Goal: Navigation & Orientation: Understand site structure

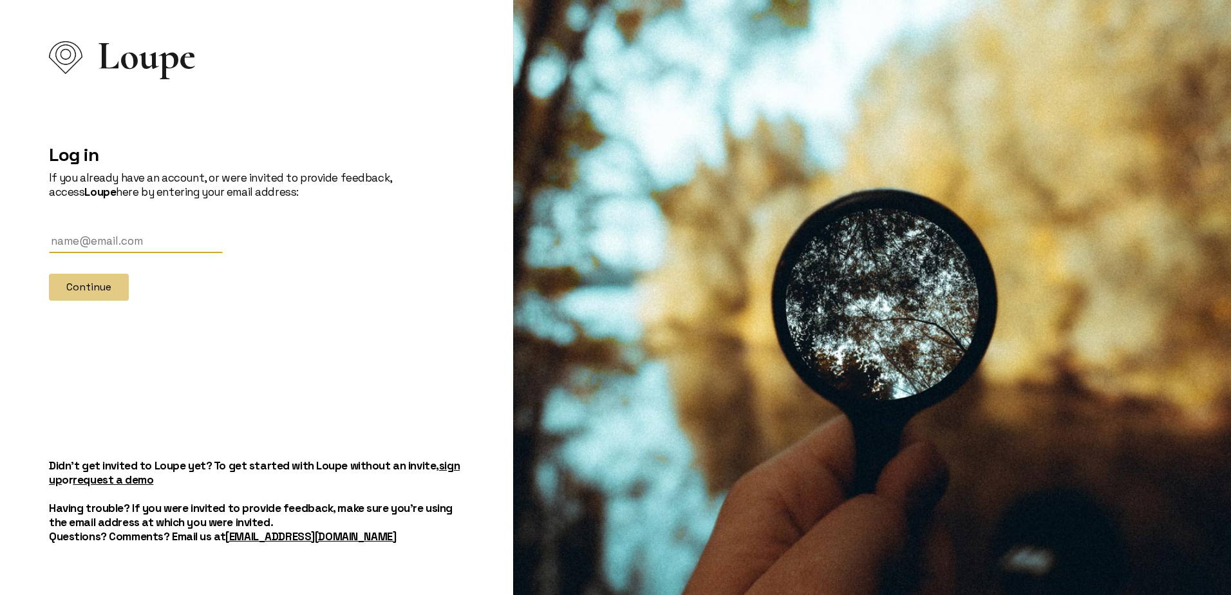
click at [75, 241] on input "text" at bounding box center [136, 242] width 174 height 24
type input "[EMAIL_ADDRESS][DOMAIN_NAME]"
click at [83, 285] on button "Continue" at bounding box center [89, 287] width 80 height 27
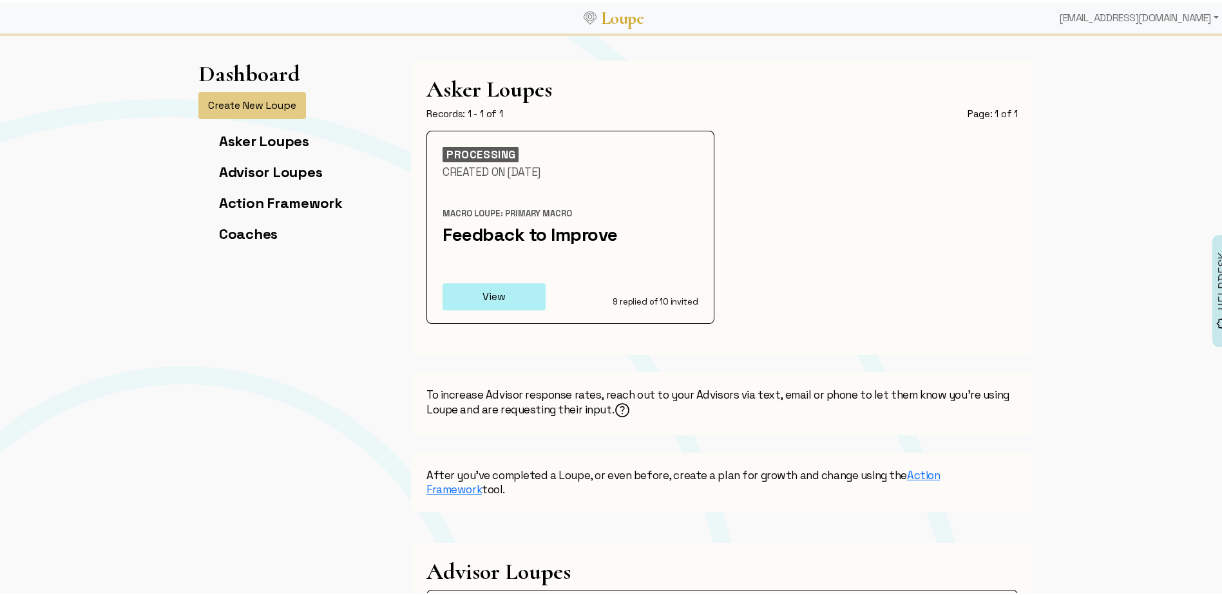
click at [489, 294] on button "View" at bounding box center [493, 294] width 103 height 27
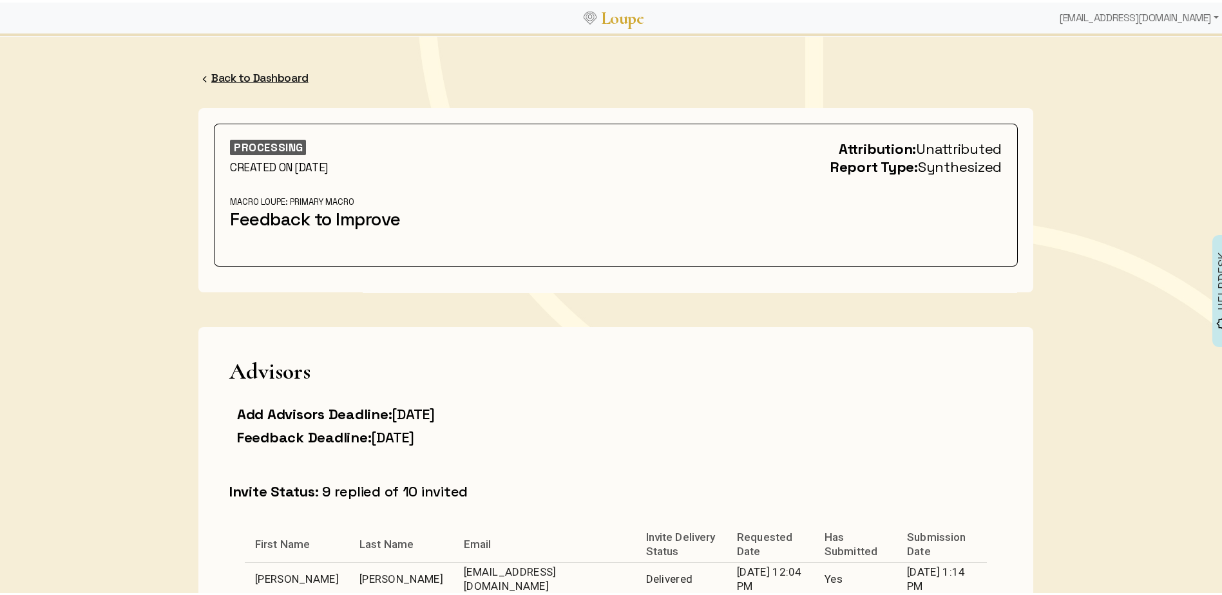
click at [219, 75] on link "Back to Dashboard" at bounding box center [259, 75] width 97 height 14
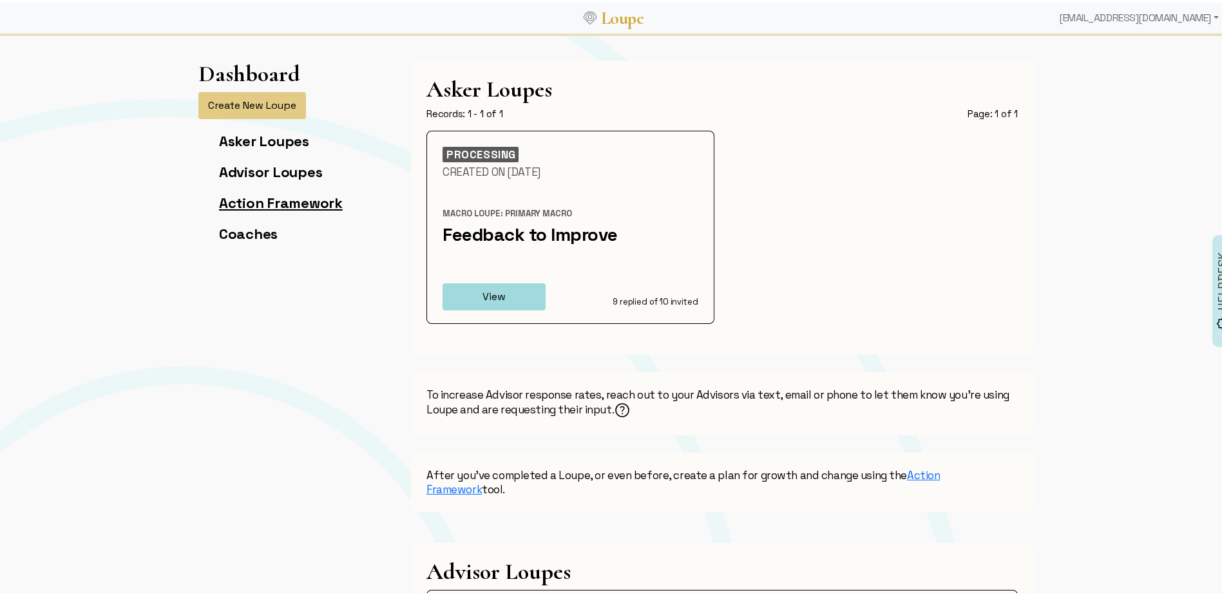
click at [287, 202] on link "Action Framework" at bounding box center [281, 200] width 124 height 18
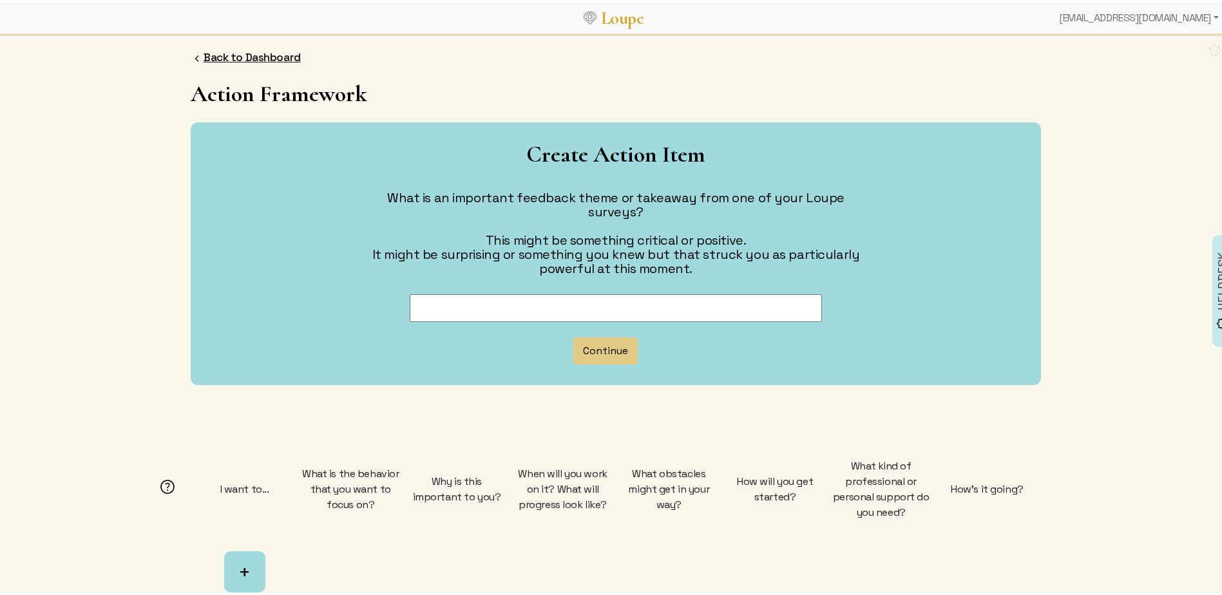
click at [210, 53] on link "Back to Dashboard" at bounding box center [251, 55] width 97 height 14
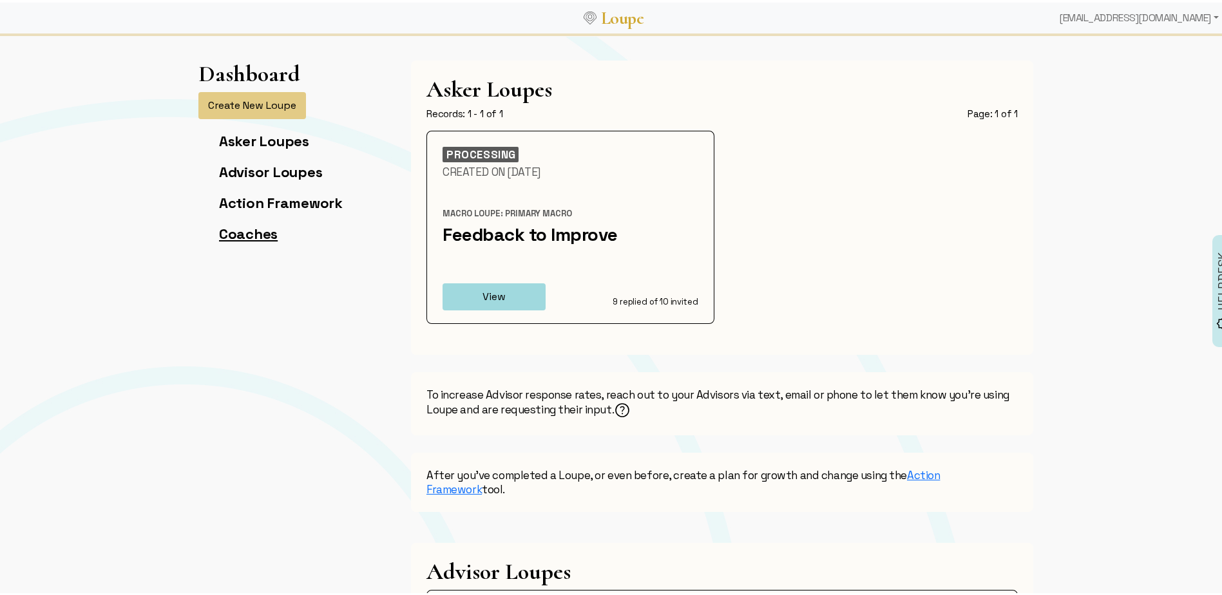
click at [227, 232] on link "Coaches" at bounding box center [248, 231] width 59 height 18
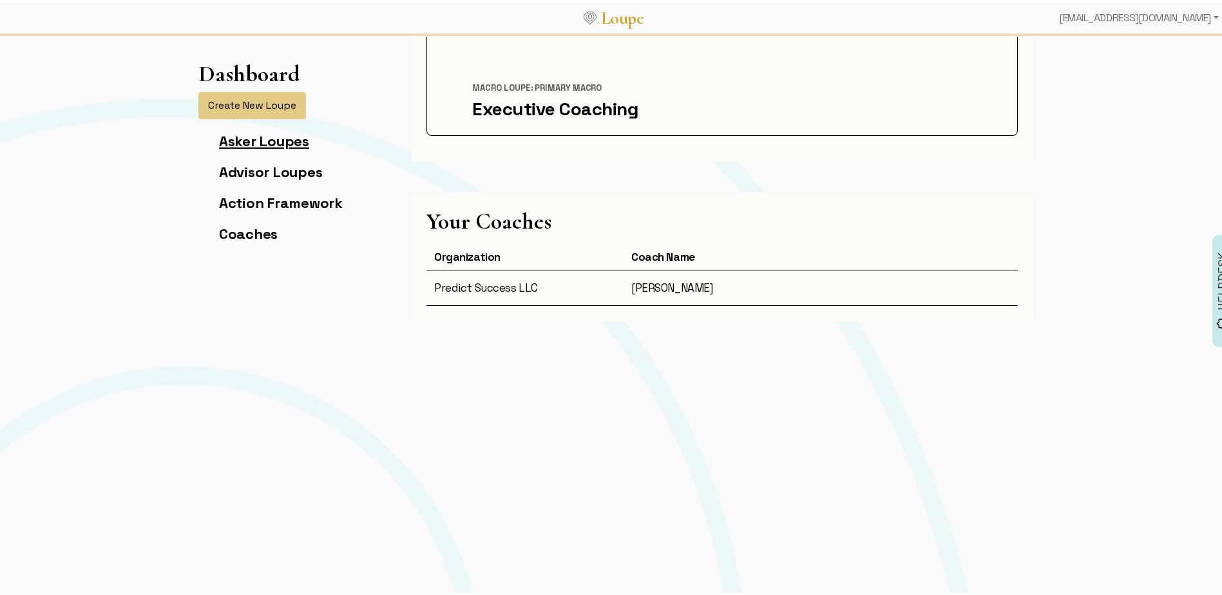
click at [219, 140] on link "Asker Loupes" at bounding box center [264, 138] width 90 height 18
